Goal: Transaction & Acquisition: Download file/media

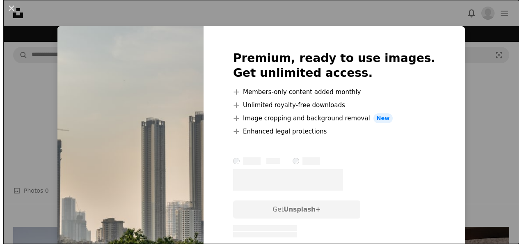
scroll to position [123, 0]
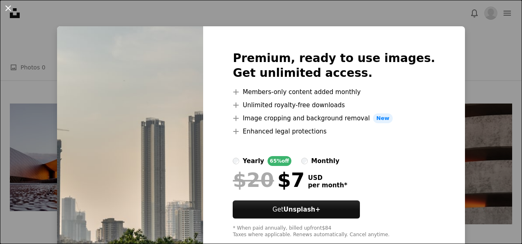
click at [8, 7] on button "An X shape" at bounding box center [8, 8] width 10 height 10
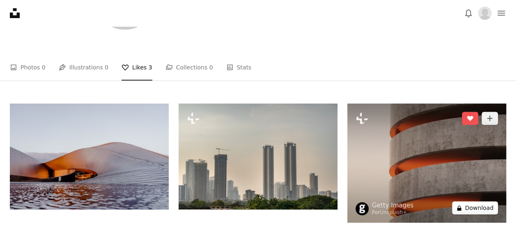
click at [468, 209] on button "A lock Download" at bounding box center [475, 207] width 46 height 13
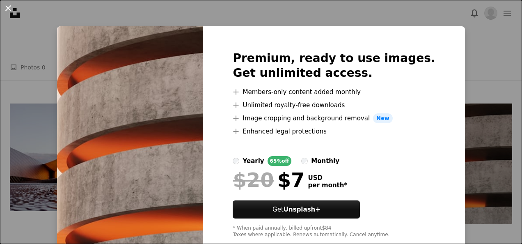
click at [8, 6] on button "An X shape" at bounding box center [8, 8] width 10 height 10
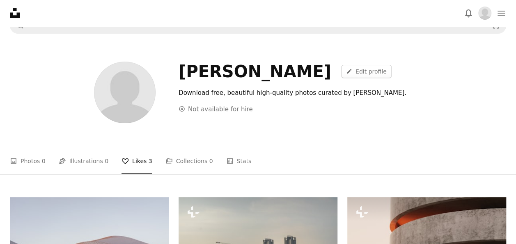
scroll to position [41, 0]
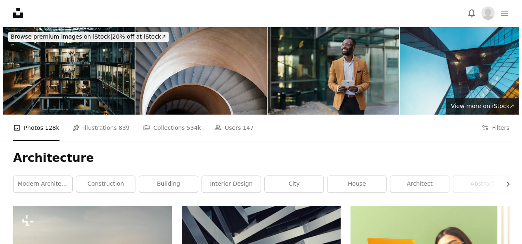
scroll to position [82, 0]
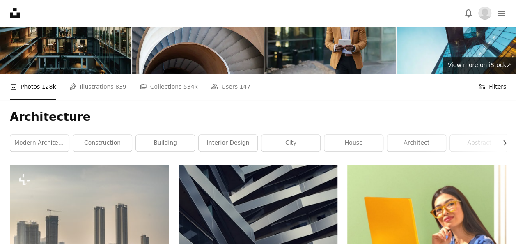
click at [487, 85] on button "Filters Filters" at bounding box center [492, 86] width 28 height 26
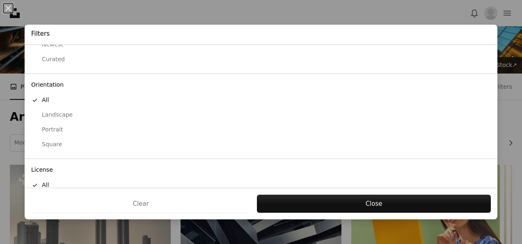
scroll to position [80, 0]
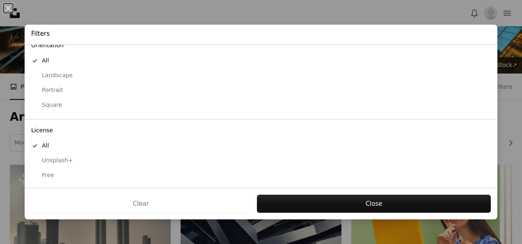
click at [46, 172] on div "Free" at bounding box center [261, 175] width 460 height 8
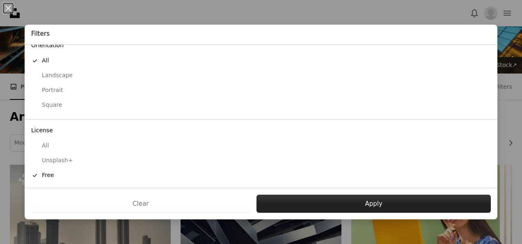
click at [369, 204] on button "Apply" at bounding box center [374, 204] width 234 height 18
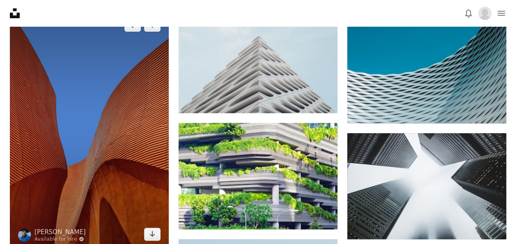
scroll to position [616, 0]
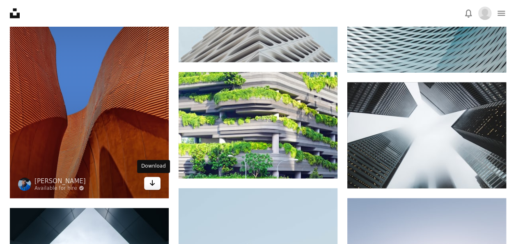
click at [150, 186] on icon "Arrow pointing down" at bounding box center [152, 183] width 7 height 10
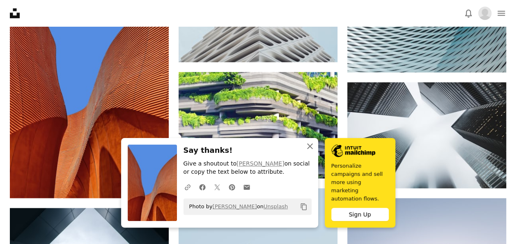
click at [307, 151] on icon "An X shape" at bounding box center [310, 146] width 10 height 10
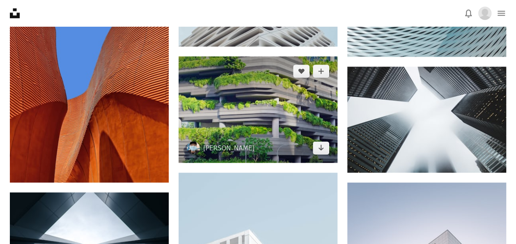
scroll to position [534, 0]
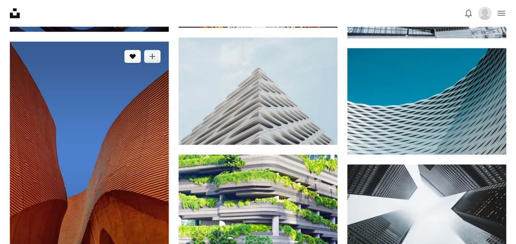
click at [132, 56] on icon "Like" at bounding box center [133, 56] width 6 height 5
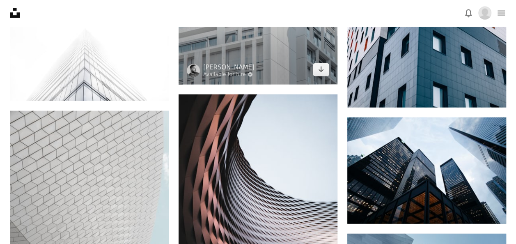
scroll to position [944, 0]
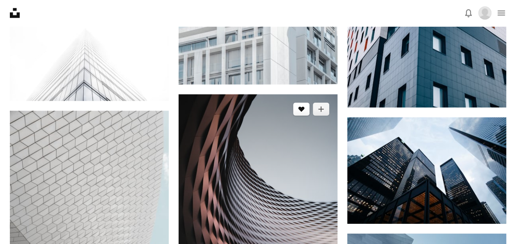
click at [300, 110] on icon "A heart" at bounding box center [301, 109] width 7 height 7
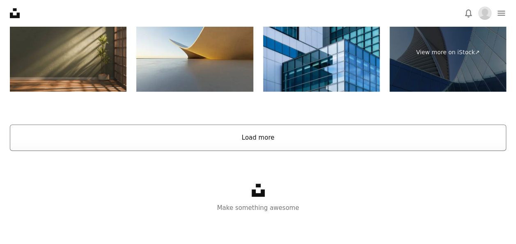
click at [273, 135] on button "Load more" at bounding box center [258, 137] width 496 height 26
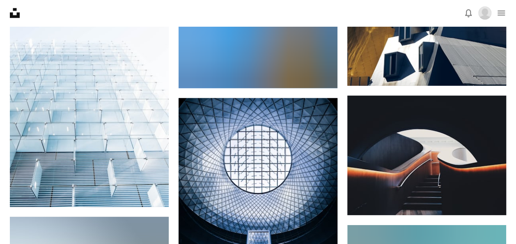
scroll to position [5717, 0]
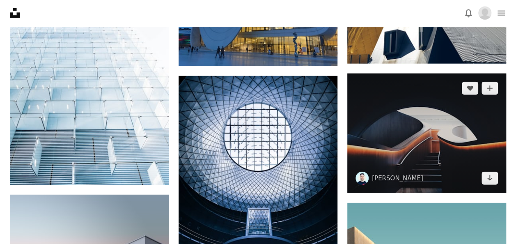
drag, startPoint x: 490, startPoint y: 176, endPoint x: 393, endPoint y: 106, distance: 119.9
click at [393, 106] on img at bounding box center [426, 132] width 159 height 119
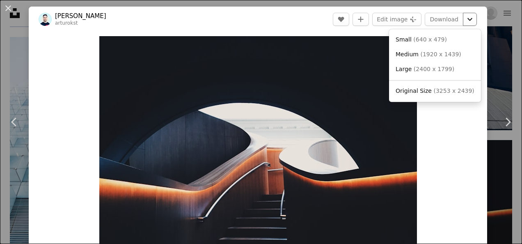
click at [463, 24] on button "Chevron down" at bounding box center [470, 19] width 14 height 13
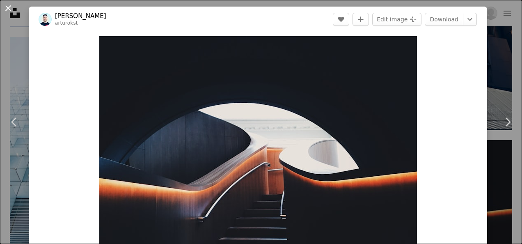
click at [7, 9] on button "An X shape" at bounding box center [8, 8] width 10 height 10
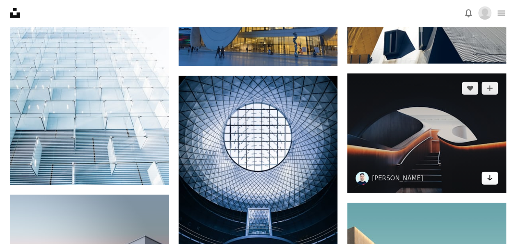
click at [494, 176] on link "Arrow pointing down" at bounding box center [489, 178] width 16 height 13
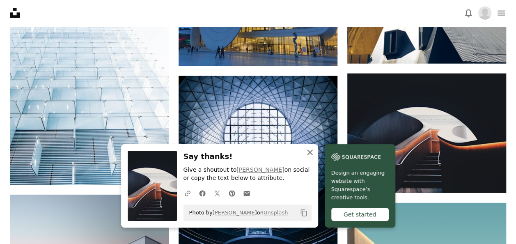
click at [308, 152] on icon "An X shape" at bounding box center [310, 152] width 10 height 10
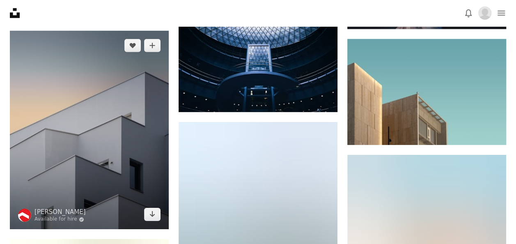
scroll to position [5881, 0]
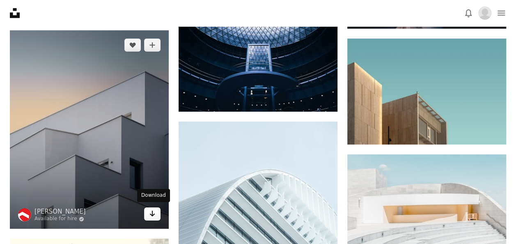
click at [154, 212] on icon "Arrow pointing down" at bounding box center [152, 214] width 7 height 10
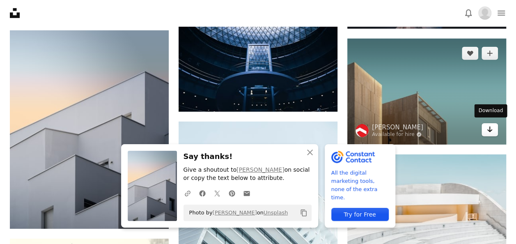
click at [487, 126] on icon "Arrow pointing down" at bounding box center [489, 129] width 7 height 10
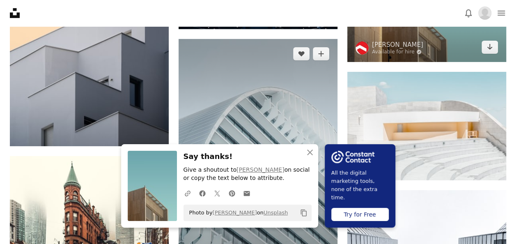
scroll to position [6086, 0]
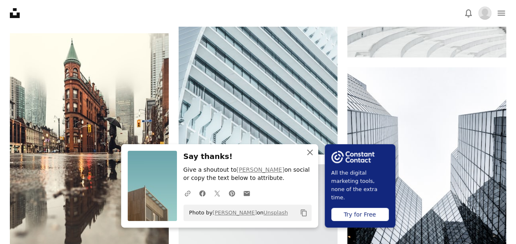
click at [311, 151] on icon "An X shape" at bounding box center [310, 152] width 10 height 10
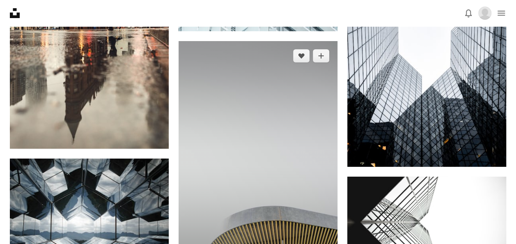
scroll to position [6332, 0]
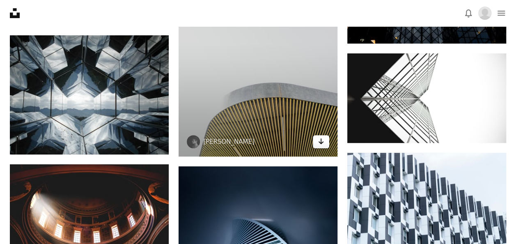
click at [316, 140] on link "Arrow pointing down" at bounding box center [321, 141] width 16 height 13
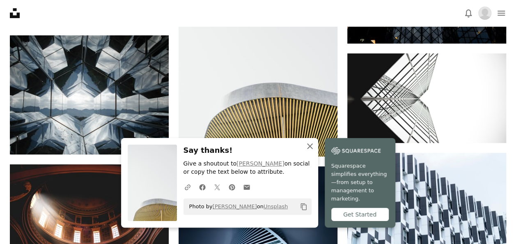
click at [308, 149] on icon "button" at bounding box center [310, 146] width 6 height 6
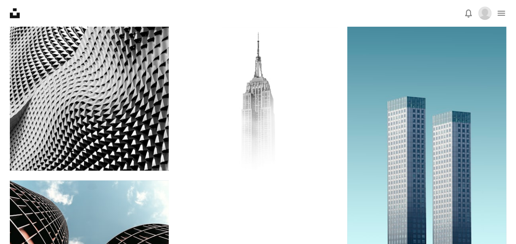
scroll to position [8138, 0]
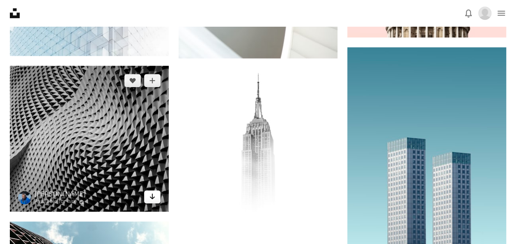
click at [150, 194] on icon "Download" at bounding box center [152, 196] width 5 height 6
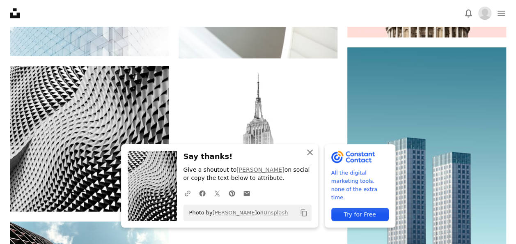
click at [307, 152] on icon "An X shape" at bounding box center [310, 152] width 10 height 10
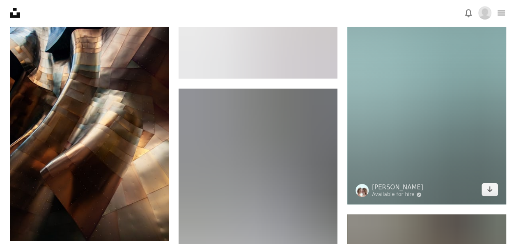
scroll to position [14747, 0]
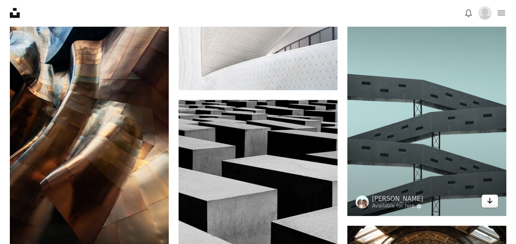
click at [492, 196] on icon "Arrow pointing down" at bounding box center [489, 201] width 7 height 10
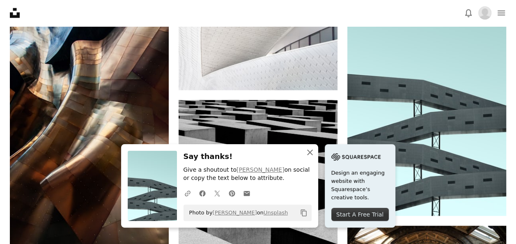
click at [306, 149] on icon "An X shape" at bounding box center [310, 152] width 10 height 10
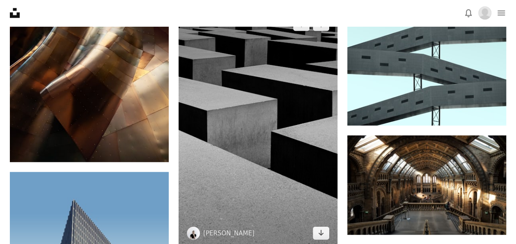
scroll to position [14870, 0]
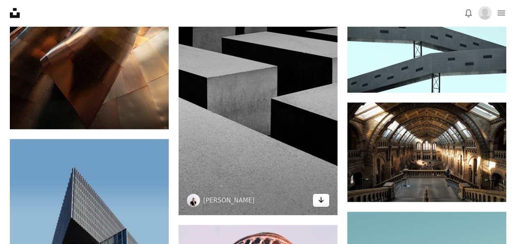
click at [323, 196] on icon "Arrow pointing down" at bounding box center [321, 200] width 7 height 10
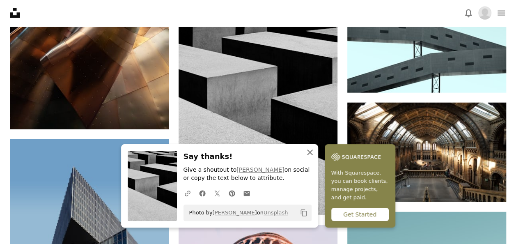
click at [309, 153] on icon "button" at bounding box center [310, 152] width 6 height 6
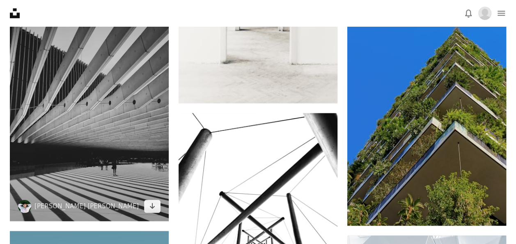
scroll to position [17579, 0]
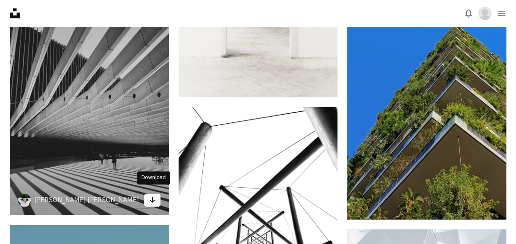
click at [151, 195] on icon "Arrow pointing down" at bounding box center [152, 200] width 7 height 10
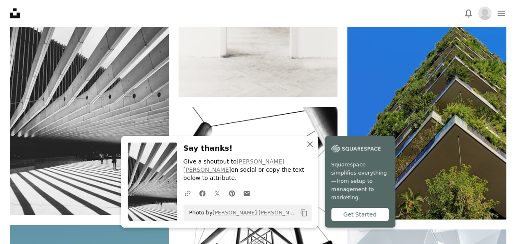
click at [311, 147] on icon "button" at bounding box center [310, 144] width 6 height 6
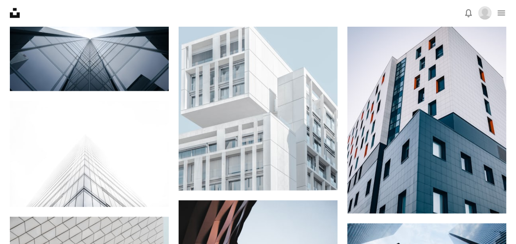
scroll to position [0, 0]
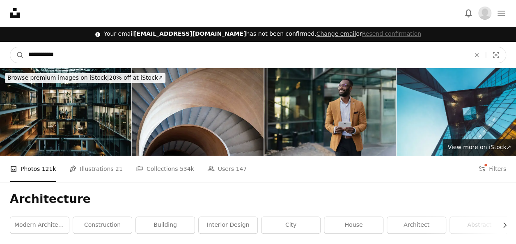
click at [110, 53] on input "**********" at bounding box center [245, 55] width 443 height 16
type input "*"
type input "**********"
click at [10, 47] on button "A magnifying glass" at bounding box center [17, 55] width 14 height 16
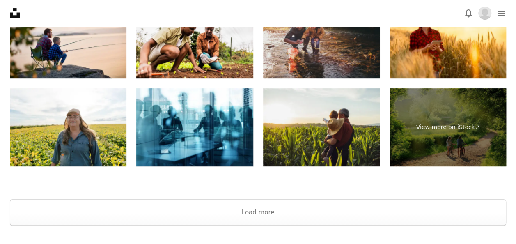
scroll to position [1719, 0]
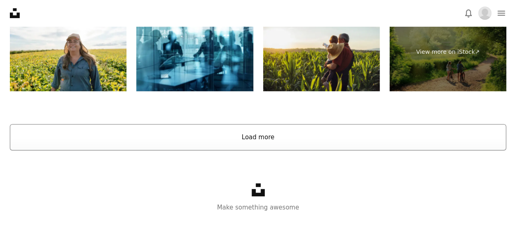
click at [263, 135] on button "Load more" at bounding box center [258, 137] width 496 height 26
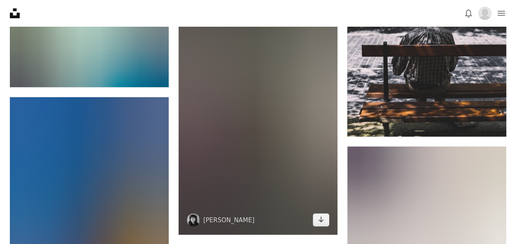
scroll to position [5360, 0]
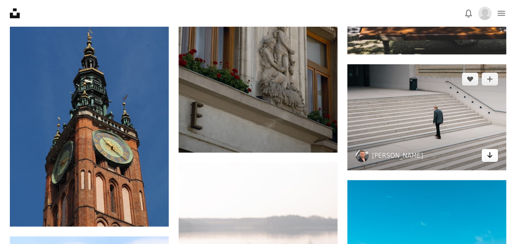
click at [491, 154] on icon "Download" at bounding box center [489, 155] width 5 height 6
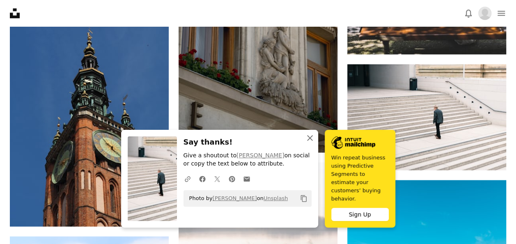
click at [307, 143] on icon "An X shape" at bounding box center [310, 138] width 10 height 10
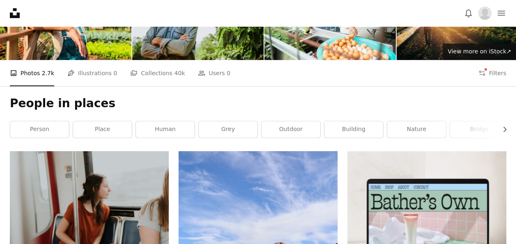
scroll to position [0, 0]
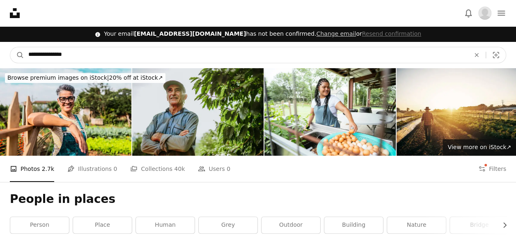
click at [175, 55] on input "**********" at bounding box center [245, 55] width 443 height 16
type input "*"
type input "**********"
click at [10, 47] on button "A magnifying glass" at bounding box center [17, 55] width 14 height 16
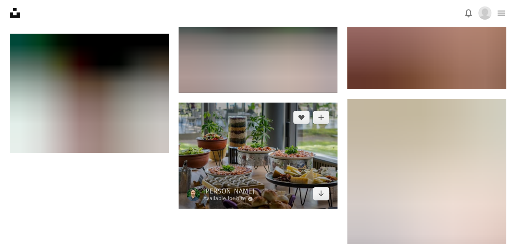
scroll to position [1190, 0]
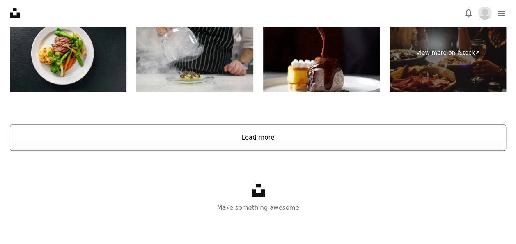
click at [259, 136] on button "Load more" at bounding box center [258, 137] width 496 height 26
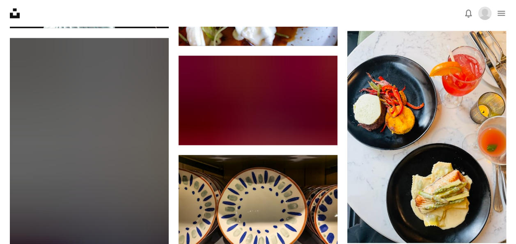
scroll to position [3825, 0]
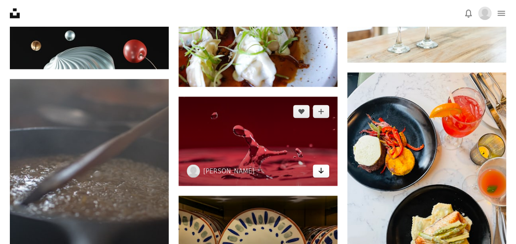
click at [322, 169] on icon "Arrow pointing down" at bounding box center [321, 170] width 7 height 10
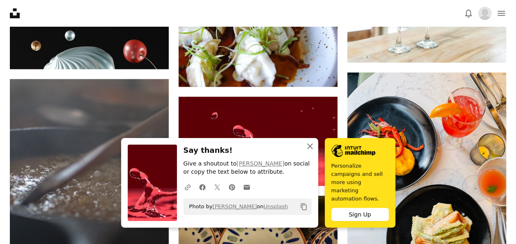
click at [312, 151] on icon "An X shape" at bounding box center [310, 146] width 10 height 10
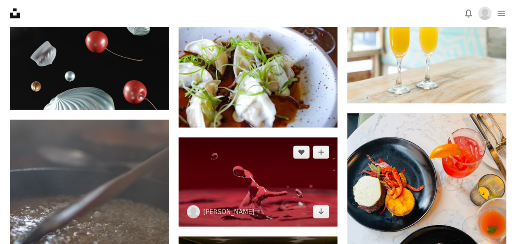
scroll to position [3784, 0]
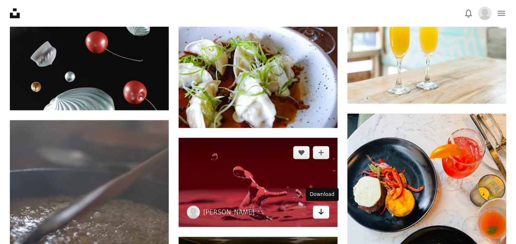
click at [322, 211] on icon "Arrow pointing down" at bounding box center [321, 211] width 7 height 10
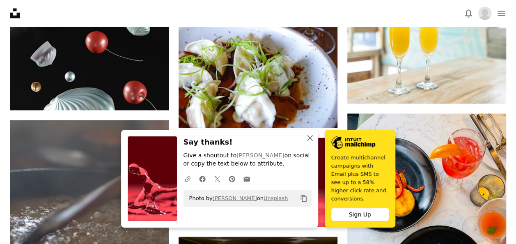
click at [305, 143] on icon "An X shape" at bounding box center [310, 138] width 10 height 10
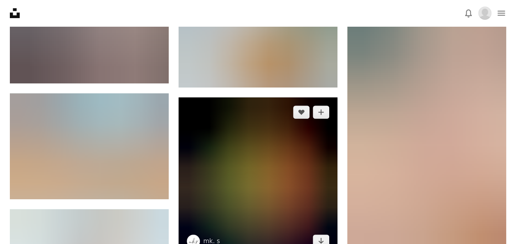
scroll to position [9407, 0]
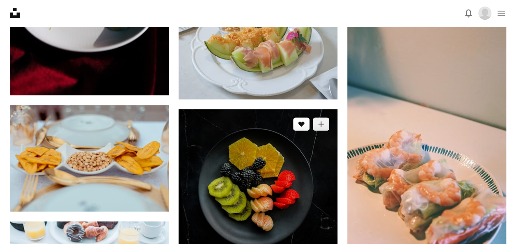
click at [299, 124] on icon "A heart" at bounding box center [301, 124] width 7 height 7
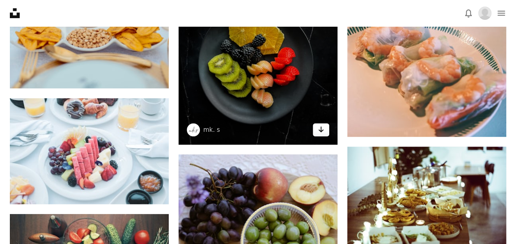
click at [320, 129] on icon "Arrow pointing down" at bounding box center [321, 129] width 7 height 10
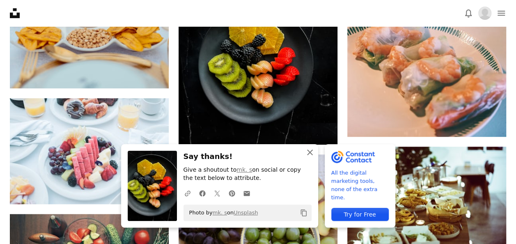
click at [308, 152] on icon "An X shape" at bounding box center [310, 152] width 10 height 10
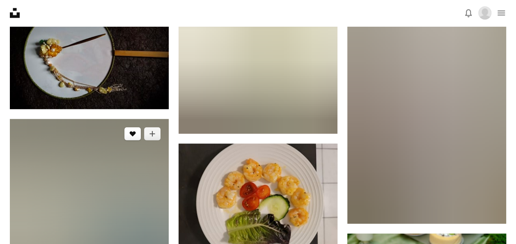
scroll to position [13265, 0]
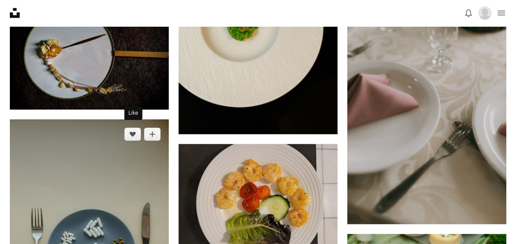
drag, startPoint x: 131, startPoint y: 130, endPoint x: 310, endPoint y: 160, distance: 181.9
click at [131, 132] on icon "Like" at bounding box center [133, 134] width 6 height 5
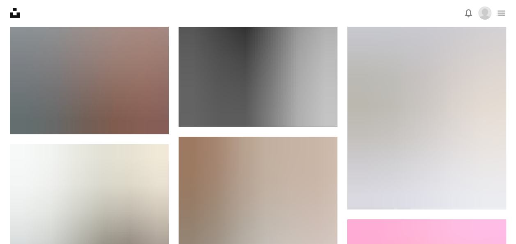
scroll to position [0, 0]
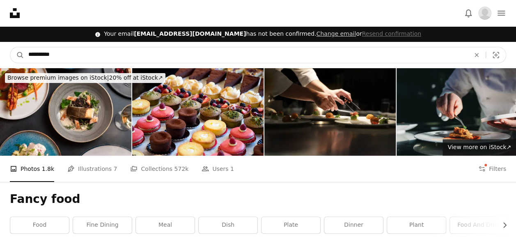
click at [128, 59] on input "**********" at bounding box center [245, 55] width 443 height 16
type input "*"
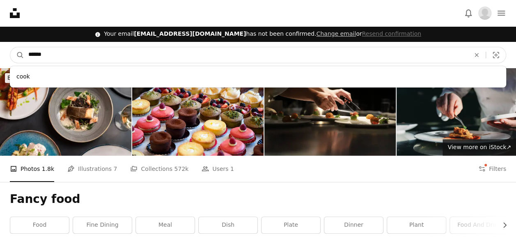
type input "*******"
click button "A magnifying glass" at bounding box center [17, 55] width 14 height 16
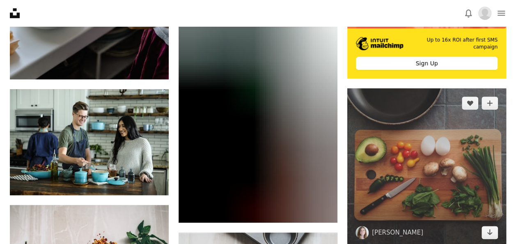
scroll to position [369, 0]
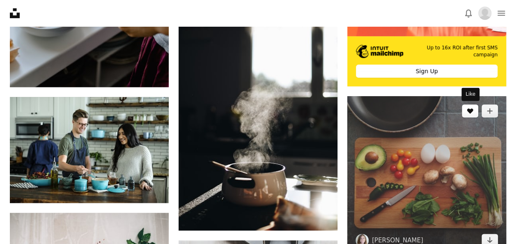
click at [473, 111] on icon "A heart" at bounding box center [470, 111] width 7 height 7
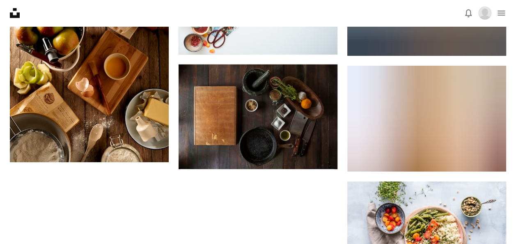
scroll to position [1190, 0]
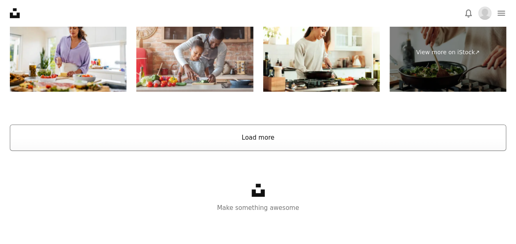
click at [277, 140] on button "Load more" at bounding box center [258, 137] width 496 height 26
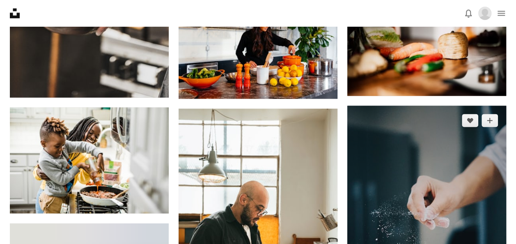
scroll to position [2306, 0]
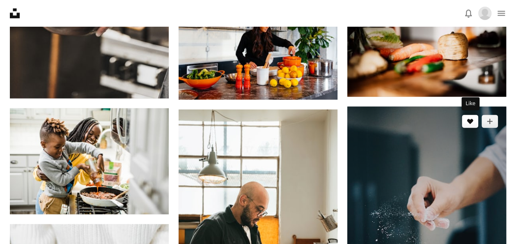
click at [468, 121] on icon "A heart" at bounding box center [470, 121] width 7 height 7
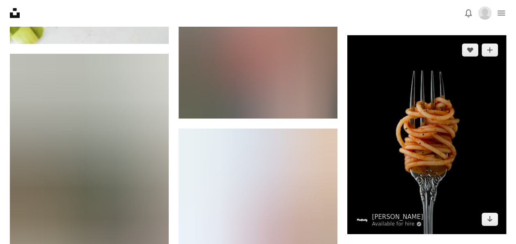
scroll to position [2716, 0]
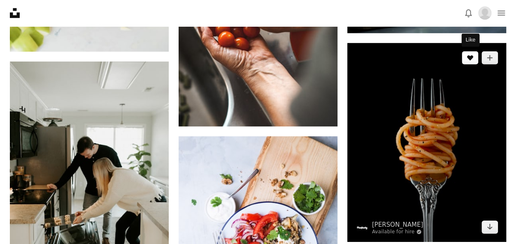
click at [470, 58] on icon "Like" at bounding box center [470, 57] width 6 height 5
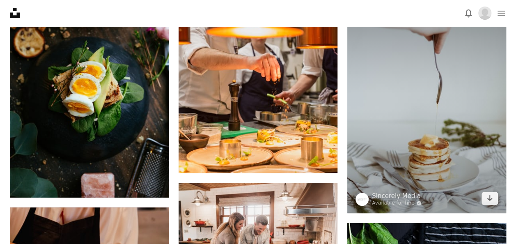
scroll to position [4728, 0]
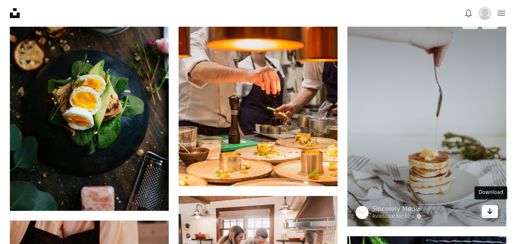
click at [493, 206] on link "Arrow pointing down" at bounding box center [489, 211] width 16 height 13
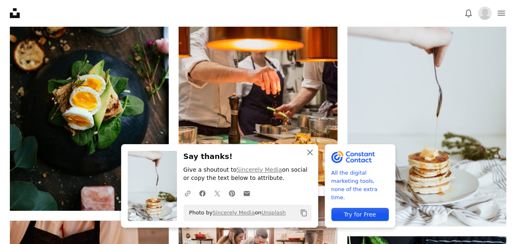
click at [308, 153] on icon "An X shape" at bounding box center [310, 152] width 10 height 10
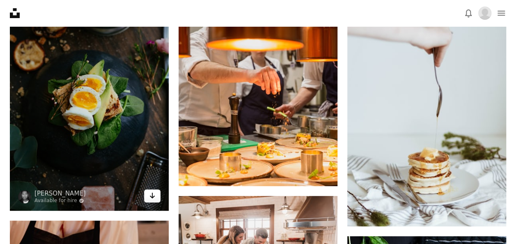
click at [147, 193] on link "Arrow pointing down" at bounding box center [152, 195] width 16 height 13
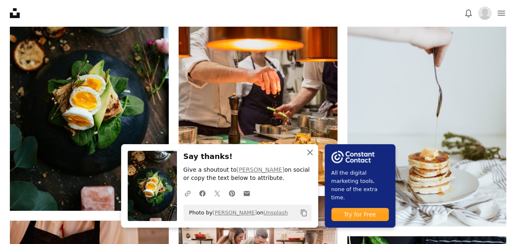
click at [310, 154] on icon "An X shape" at bounding box center [310, 152] width 10 height 10
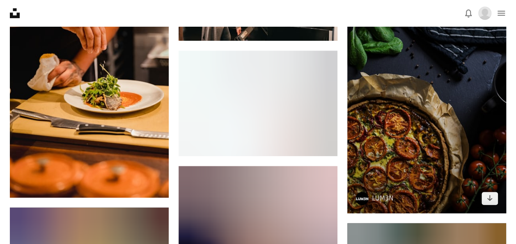
scroll to position [5056, 0]
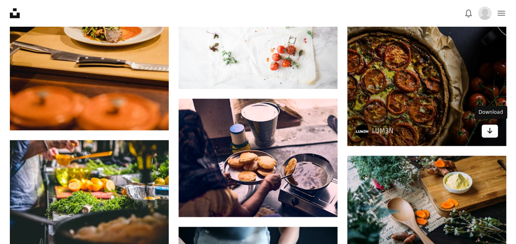
click at [489, 132] on icon "Arrow pointing down" at bounding box center [489, 131] width 7 height 10
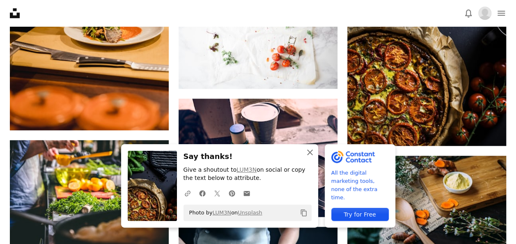
click at [309, 151] on icon "button" at bounding box center [310, 152] width 6 height 6
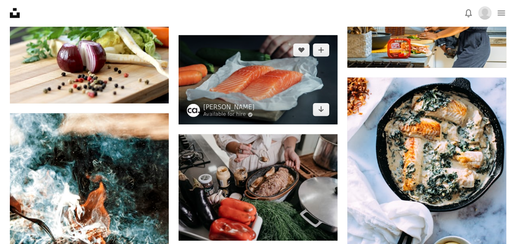
scroll to position [5631, 0]
